Goal: Task Accomplishment & Management: Use online tool/utility

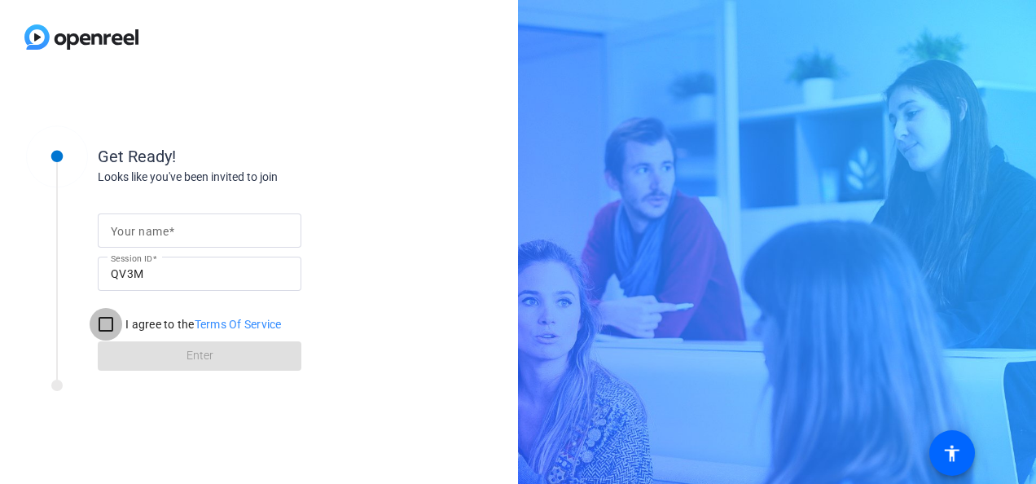
click at [113, 324] on input "I agree to the Terms Of Service" at bounding box center [106, 324] width 33 height 33
checkbox input "true"
click at [202, 355] on form "Your name Session ID QV3M I agree to the Terms Of Service Enter" at bounding box center [200, 287] width 204 height 166
click at [174, 228] on span at bounding box center [172, 231] width 6 height 13
click at [174, 228] on input "Your name" at bounding box center [199, 231] width 177 height 20
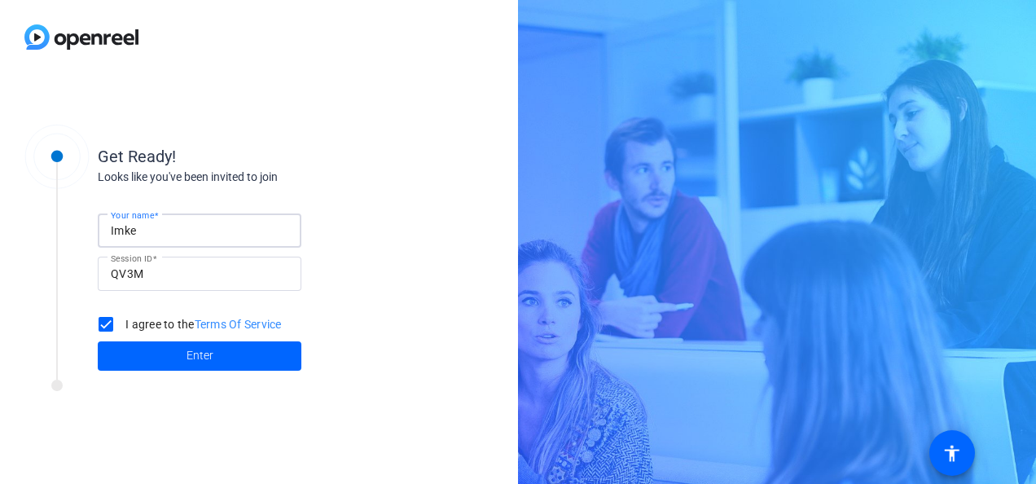
type input "[PERSON_NAME]"
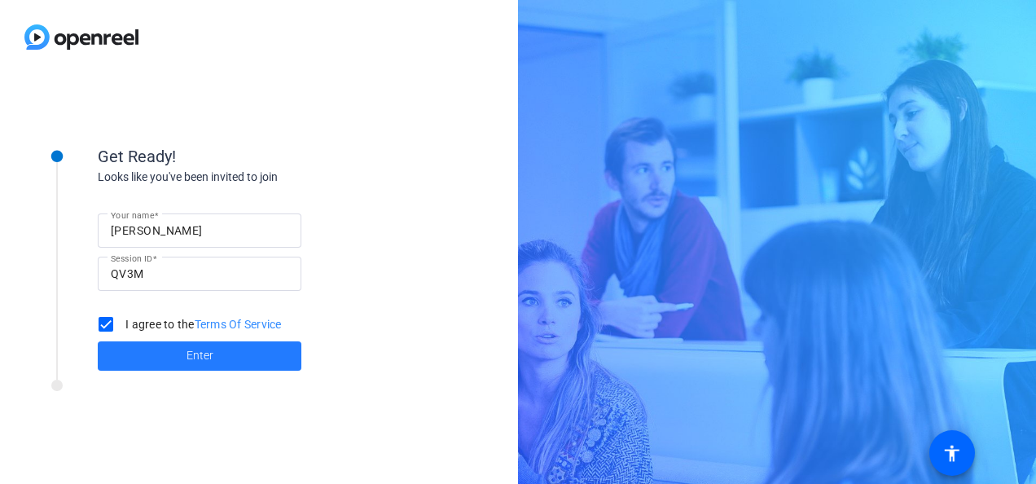
click at [195, 357] on span "Enter" at bounding box center [199, 355] width 27 height 17
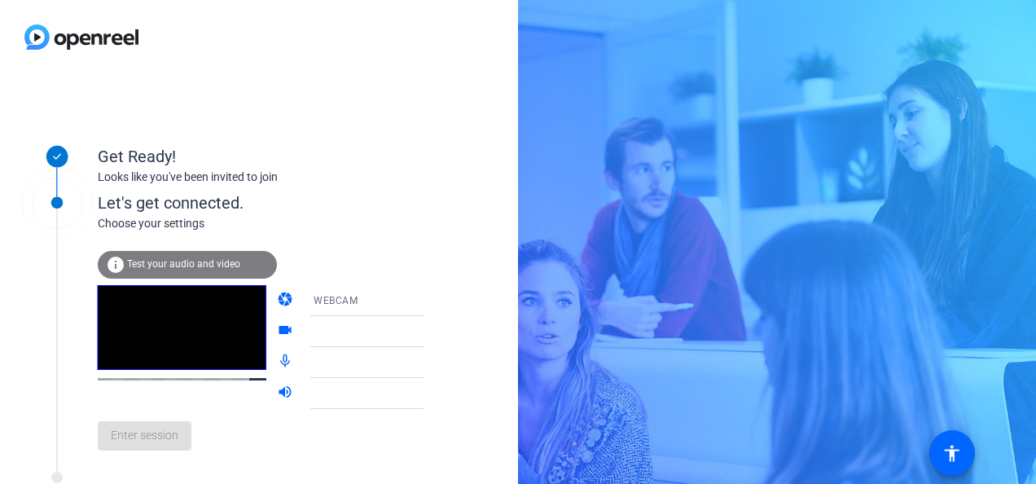
click at [156, 357] on video at bounding box center [182, 327] width 169 height 85
click at [154, 262] on span "Test your audio and video" at bounding box center [183, 263] width 113 height 11
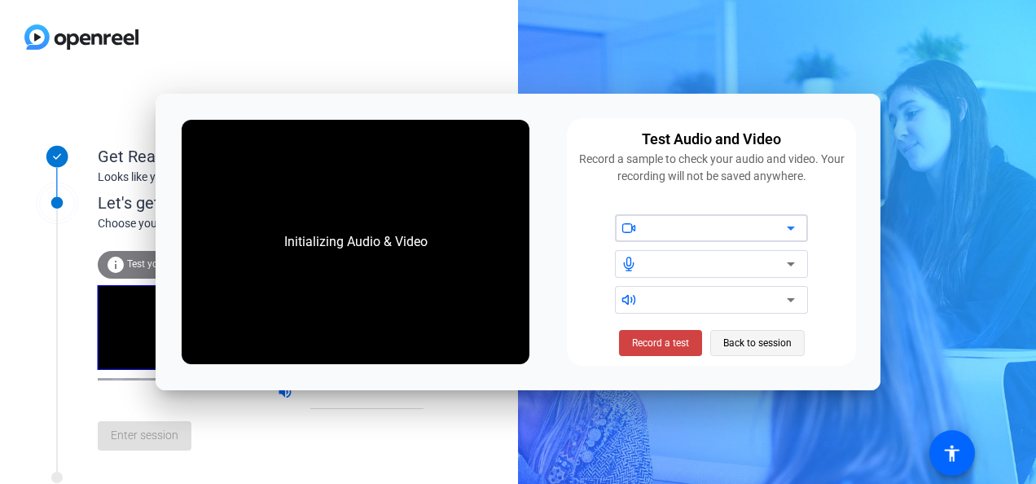
click at [774, 339] on span "Back to session" at bounding box center [757, 342] width 68 height 31
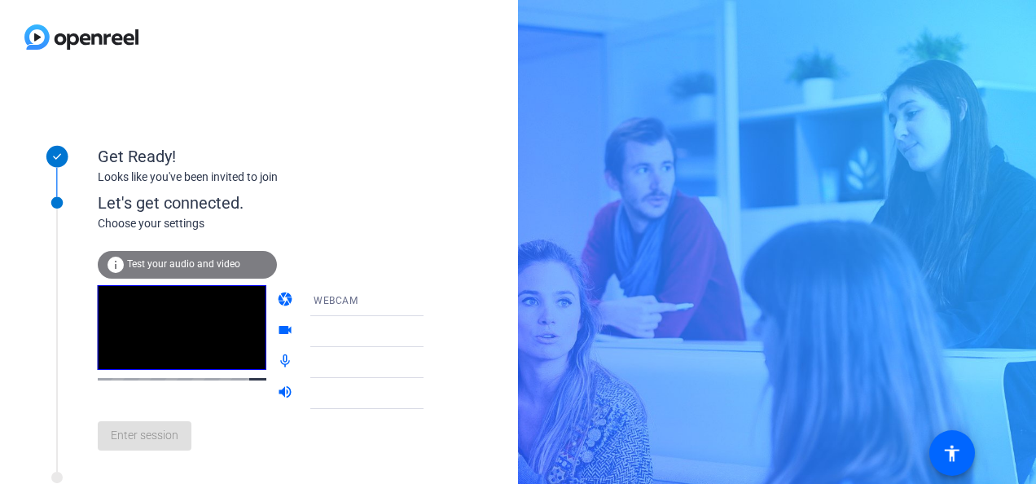
click at [139, 440] on div "Enter session" at bounding box center [277, 436] width 359 height 54
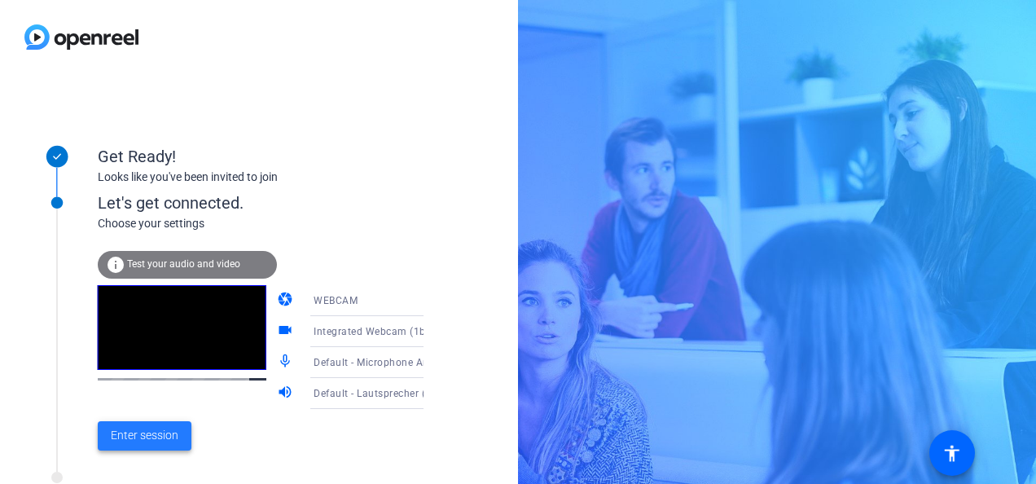
click at [146, 437] on span "Enter session" at bounding box center [145, 435] width 68 height 17
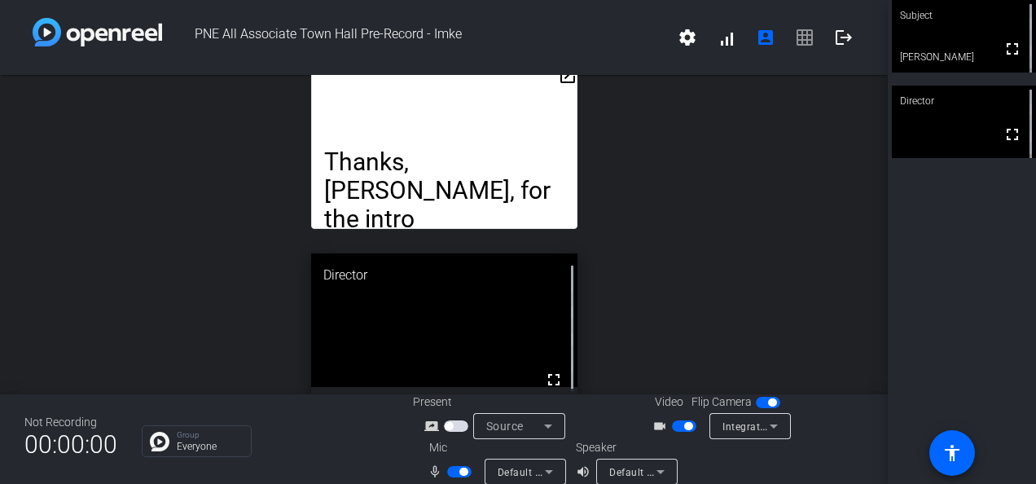
scroll to position [7, 0]
